Goal: Find specific page/section: Find specific page/section

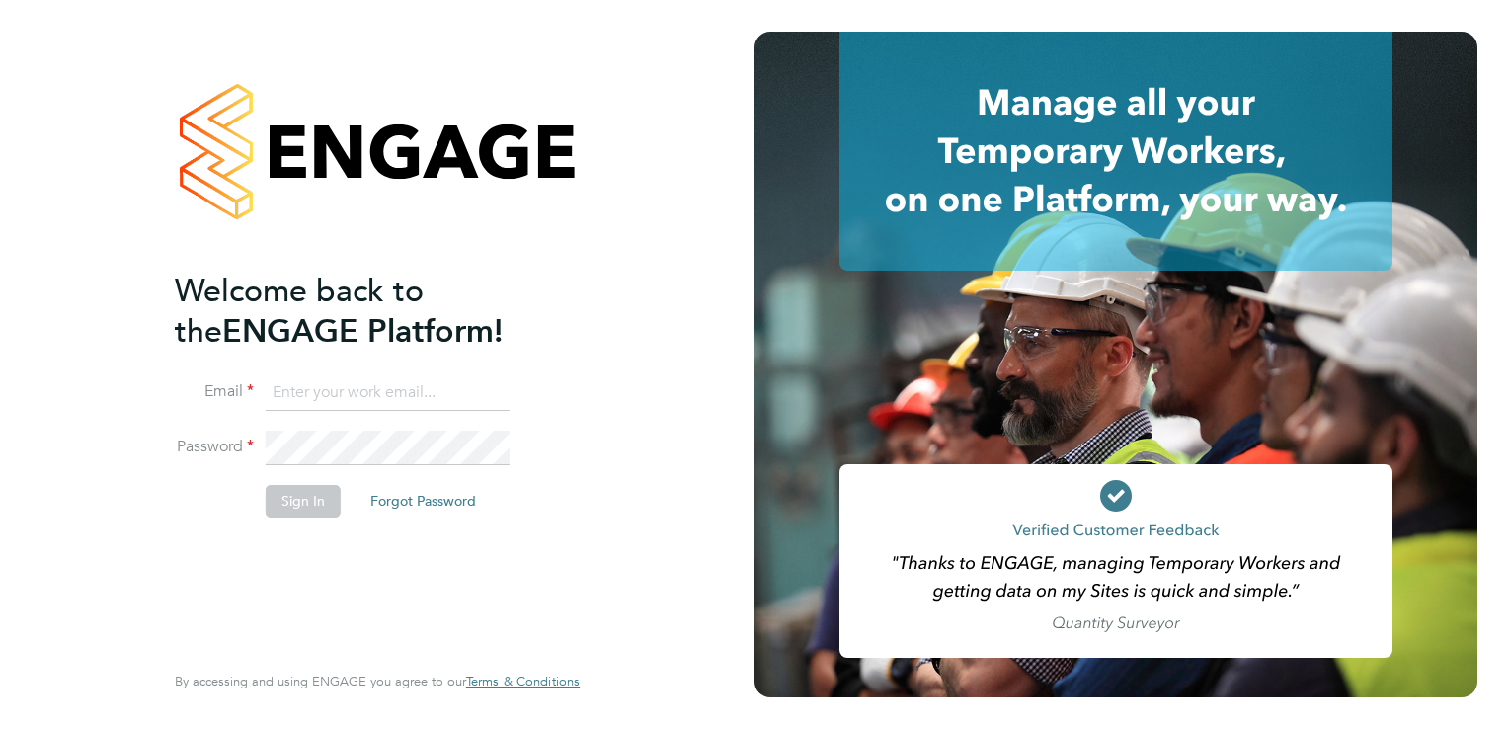
type input "tanyarowse@itsconstruction.co.uk"
click at [286, 506] on button "Sign In" at bounding box center [303, 501] width 75 height 32
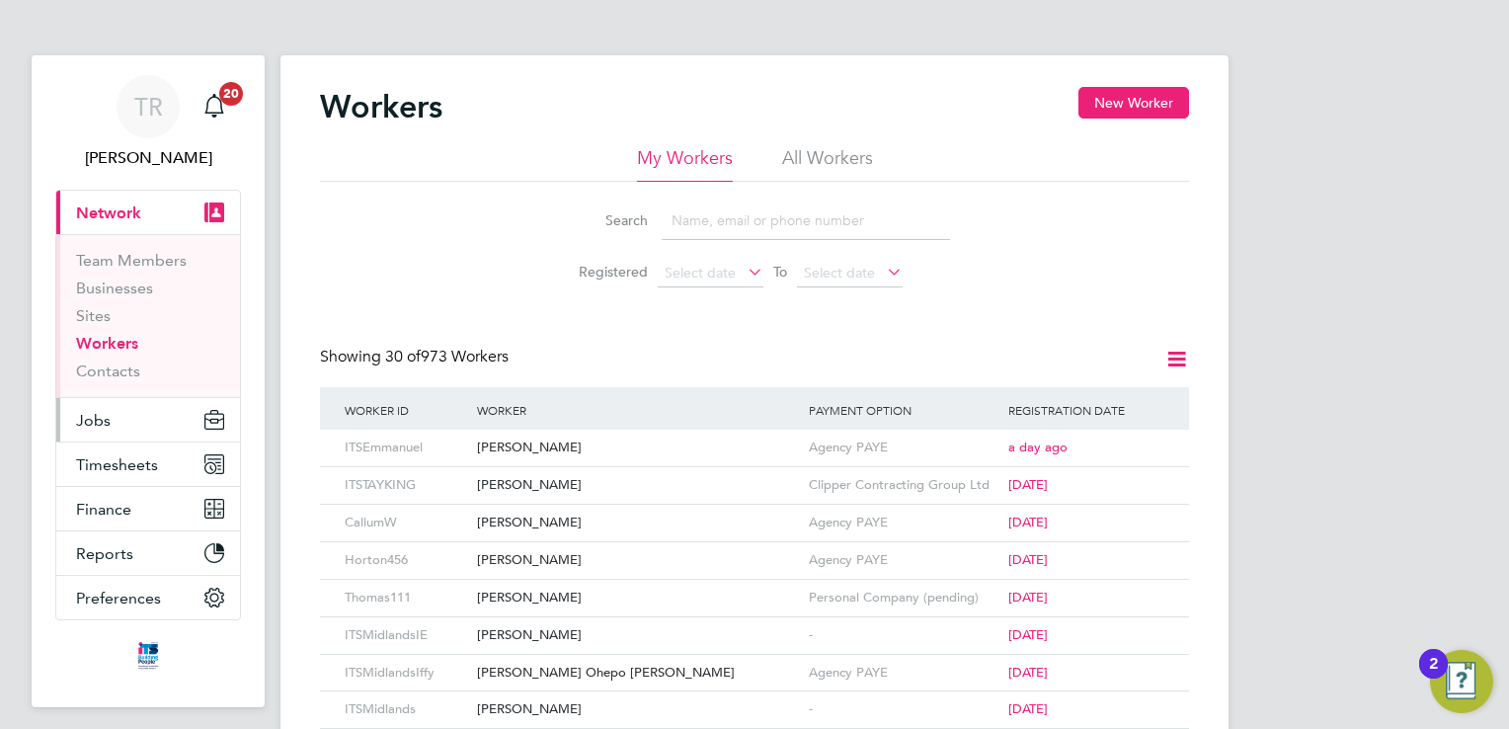
drag, startPoint x: 87, startPoint y: 416, endPoint x: 113, endPoint y: 423, distance: 26.6
click at [87, 416] on span "Jobs" at bounding box center [93, 420] width 35 height 19
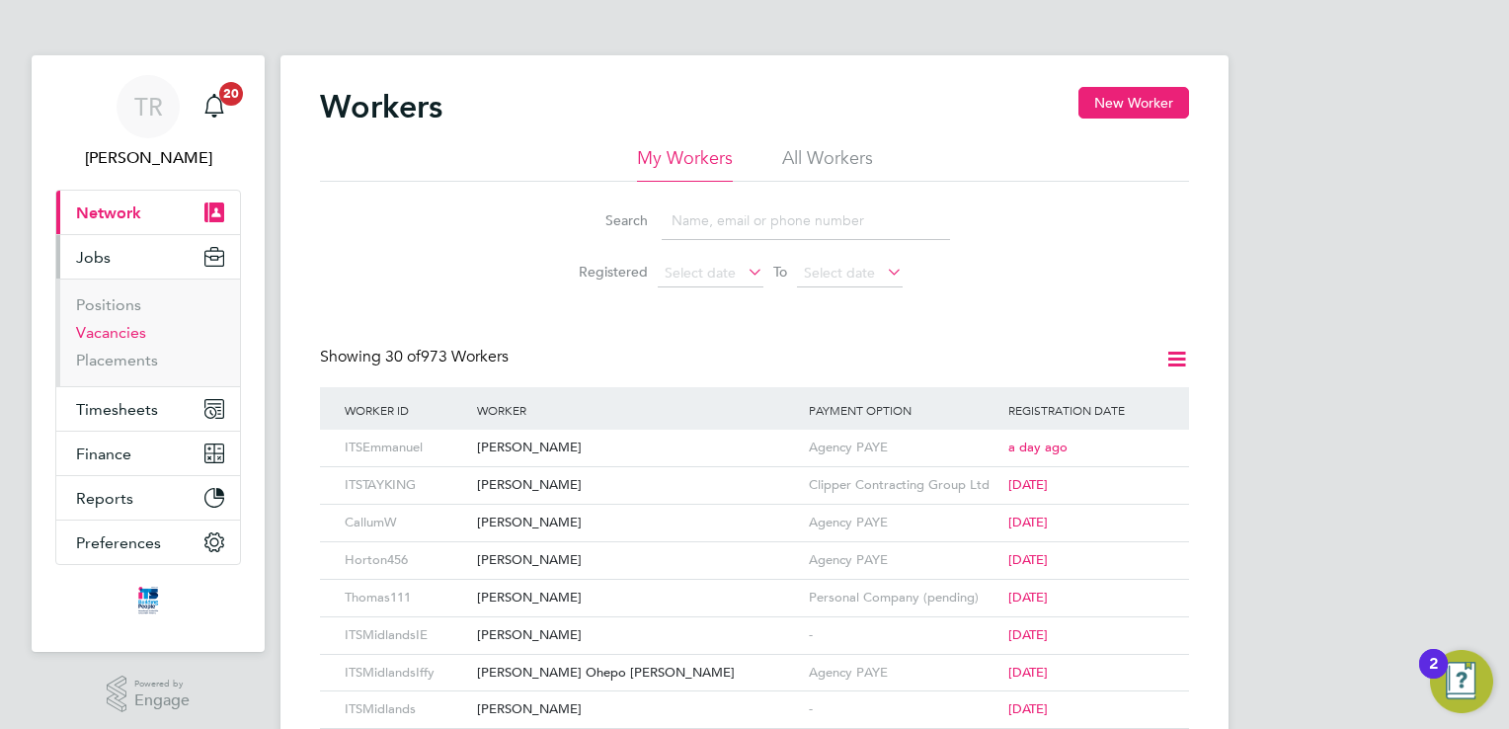
click at [107, 330] on link "Vacancies" at bounding box center [111, 332] width 70 height 19
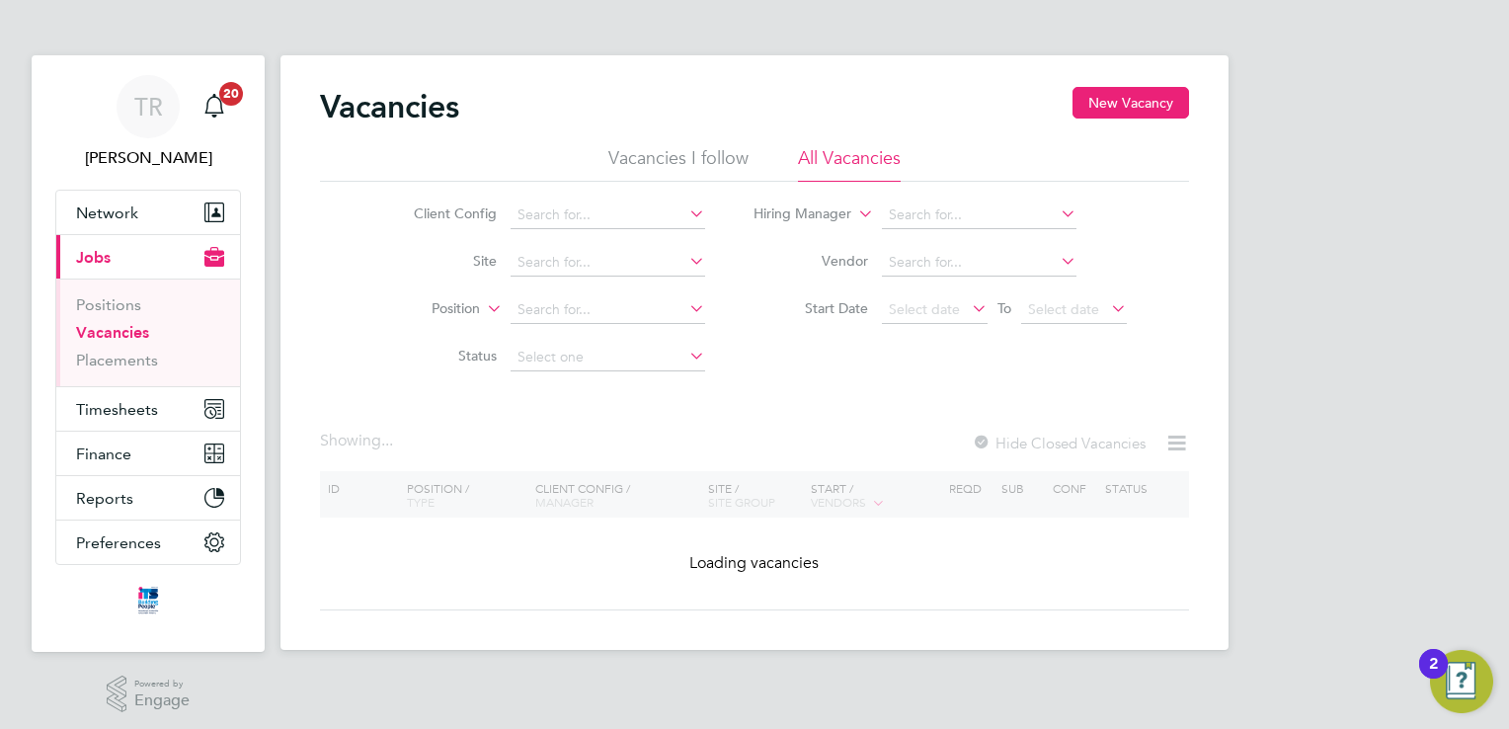
click at [612, 277] on li "Site" at bounding box center [543, 262] width 371 height 47
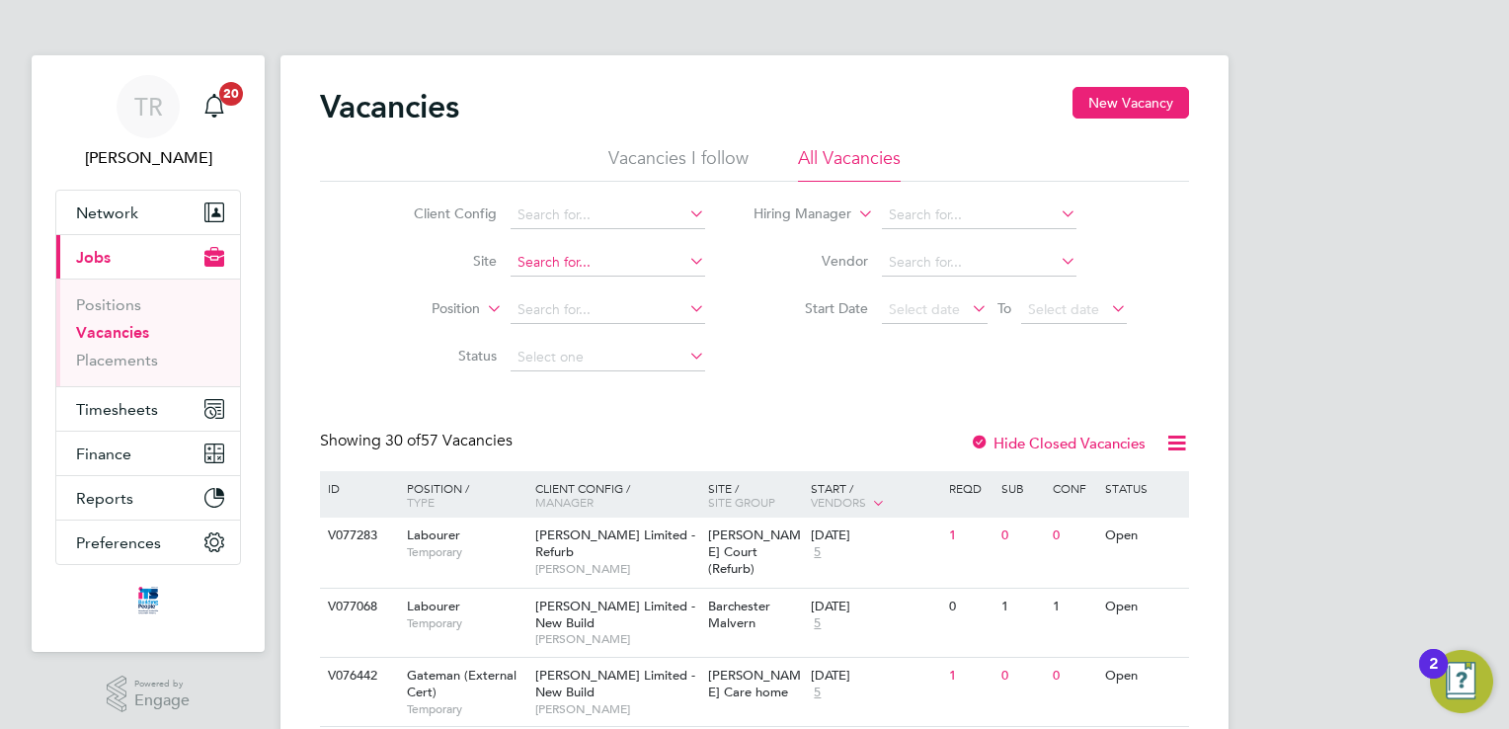
click at [613, 262] on input at bounding box center [608, 263] width 195 height 28
click at [615, 284] on li "[GEOGRAPHIC_DATA]" at bounding box center [608, 289] width 196 height 27
type input "[GEOGRAPHIC_DATA]"
